Goal: Download file/media

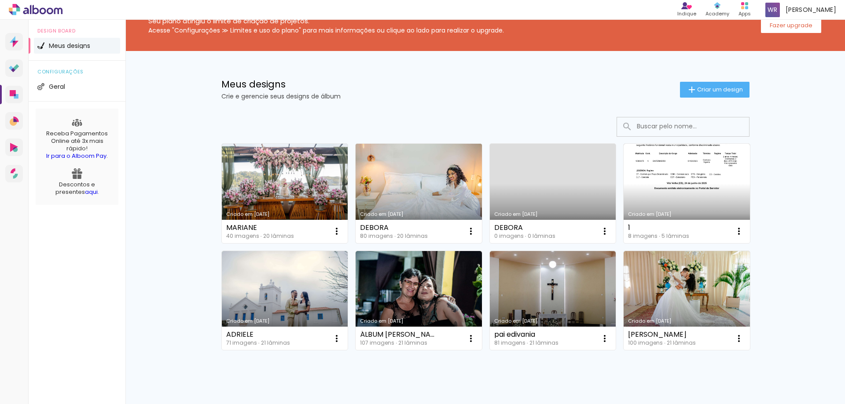
scroll to position [44, 0]
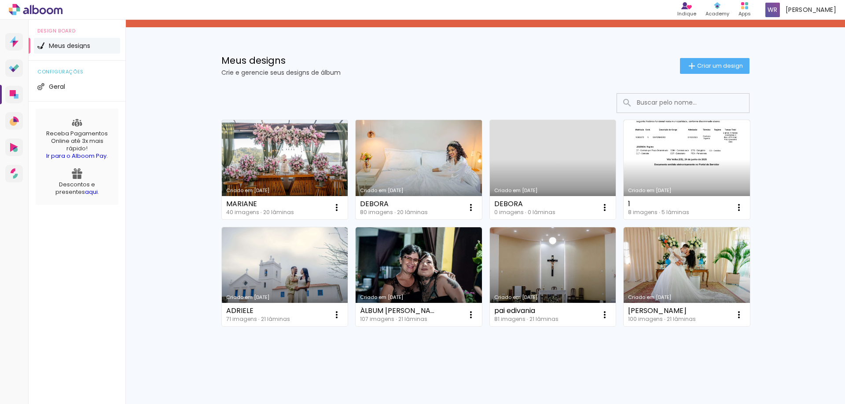
click at [418, 158] on link "Criado em 13/08/25" at bounding box center [418, 169] width 126 height 99
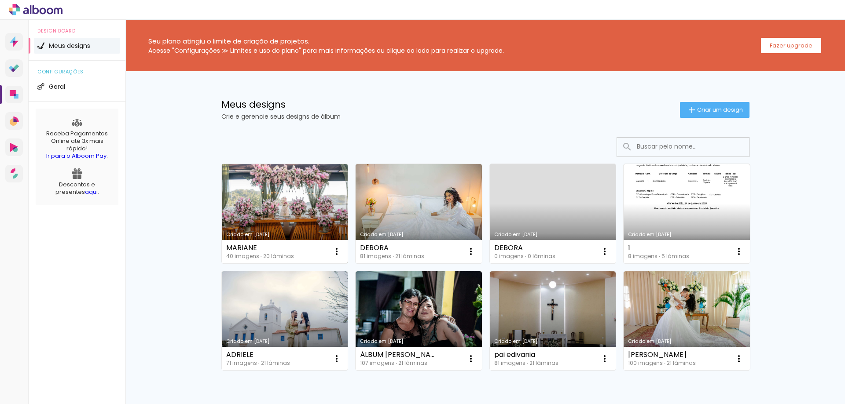
click at [296, 202] on link "Criado em [DATE]" at bounding box center [285, 213] width 126 height 99
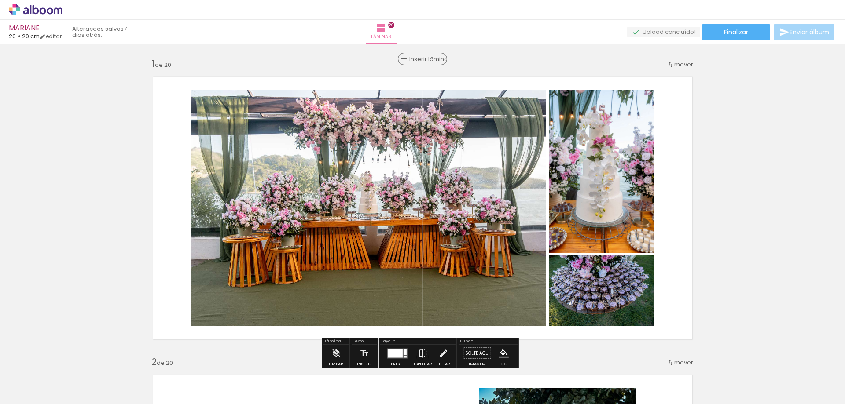
click at [417, 59] on span "Inserir lâmina" at bounding box center [426, 59] width 34 height 6
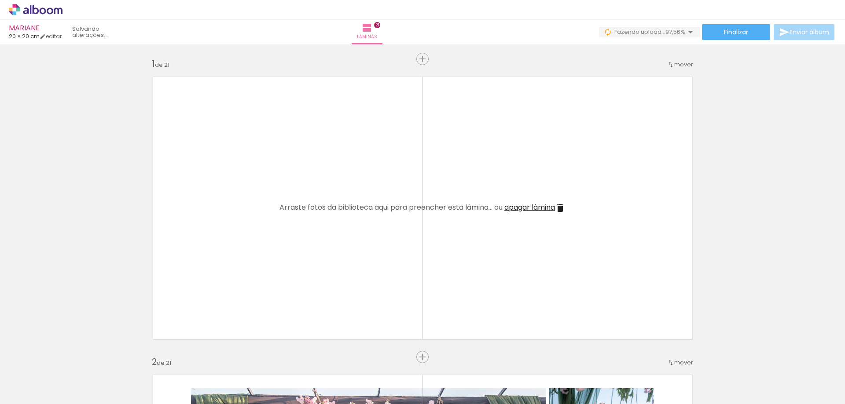
scroll to position [0, 1250]
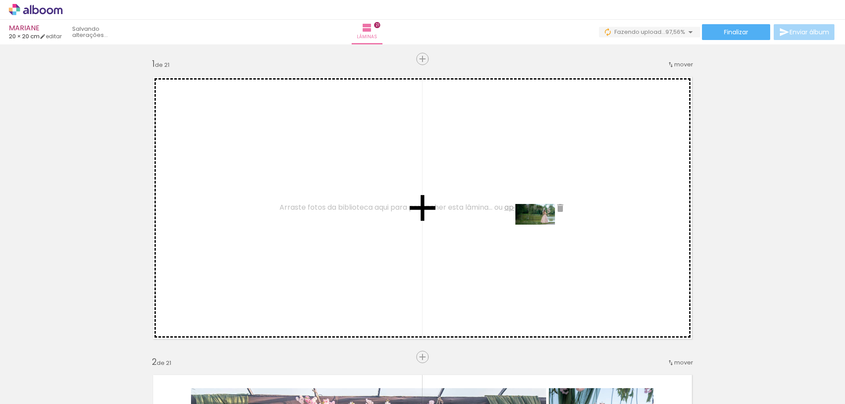
drag, startPoint x: 805, startPoint y: 376, endPoint x: 503, endPoint y: 217, distance: 342.0
click at [503, 217] on quentale-workspace at bounding box center [422, 202] width 845 height 404
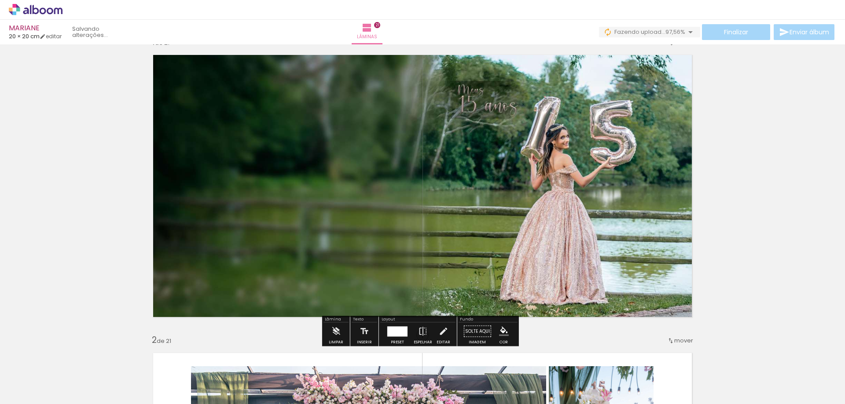
scroll to position [0, 0]
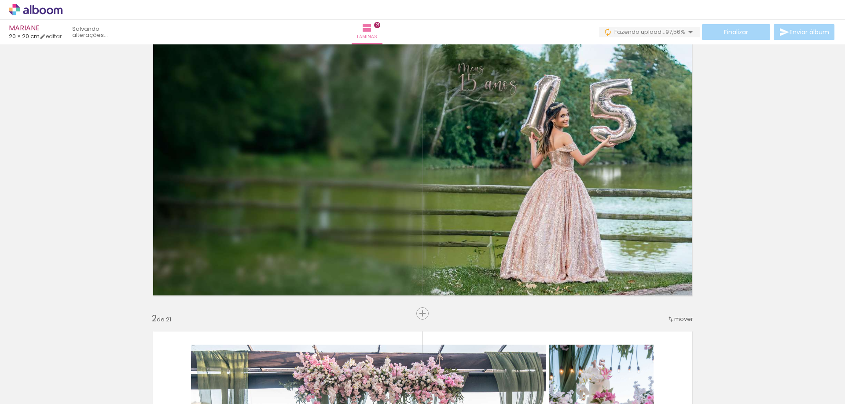
scroll to position [44, 0]
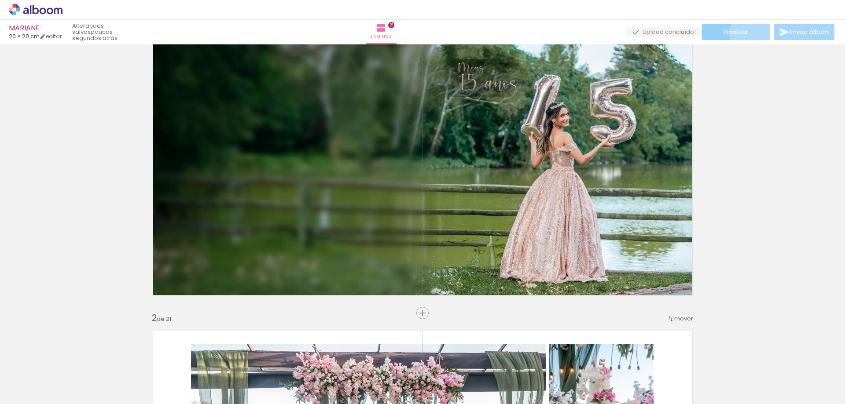
click at [750, 33] on paper-button "Finalizar" at bounding box center [736, 32] width 68 height 16
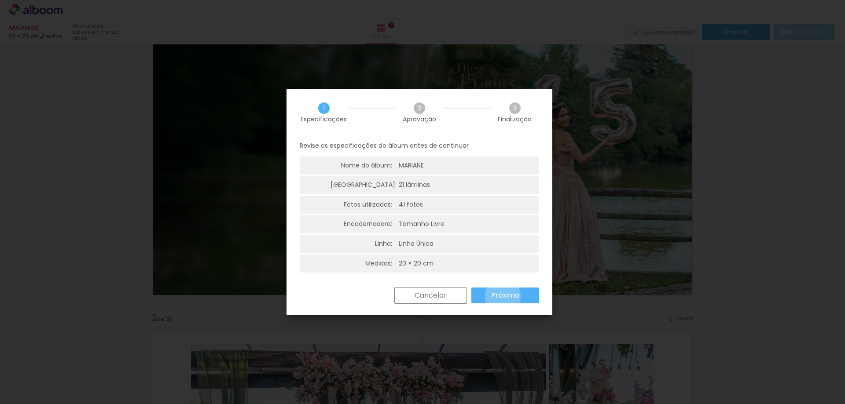
click at [0, 0] on slot "Próximo" at bounding box center [0, 0] width 0 height 0
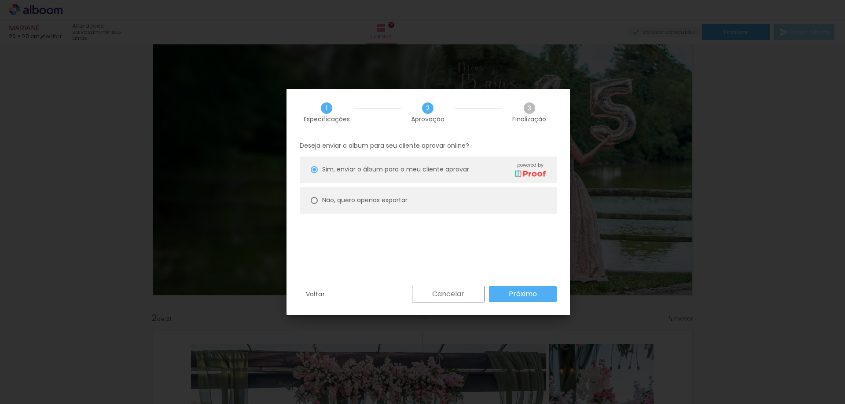
drag, startPoint x: 347, startPoint y: 200, endPoint x: 385, endPoint y: 207, distance: 38.9
click at [0, 0] on slot "Não, quero apenas exportar" at bounding box center [0, 0] width 0 height 0
type paper-radio-button "on"
click at [502, 292] on paper-button "Próximo" at bounding box center [523, 294] width 68 height 16
type input "Alta, 300 DPI"
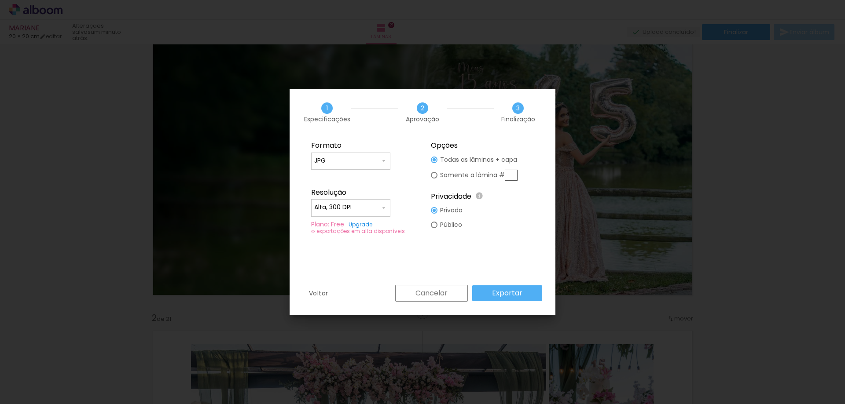
click at [359, 161] on input "JPG" at bounding box center [347, 161] width 66 height 9
click at [349, 177] on paper-item "PDF" at bounding box center [350, 177] width 79 height 18
type input "PDF"
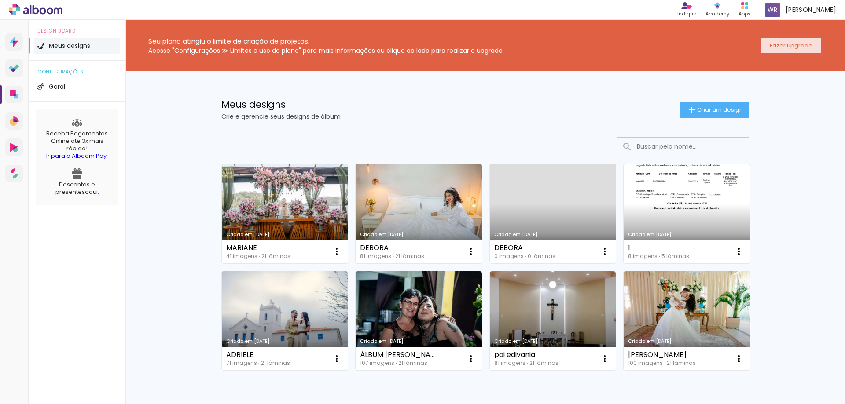
click at [0, 0] on slot "Fazer upgrade" at bounding box center [0, 0] width 0 height 0
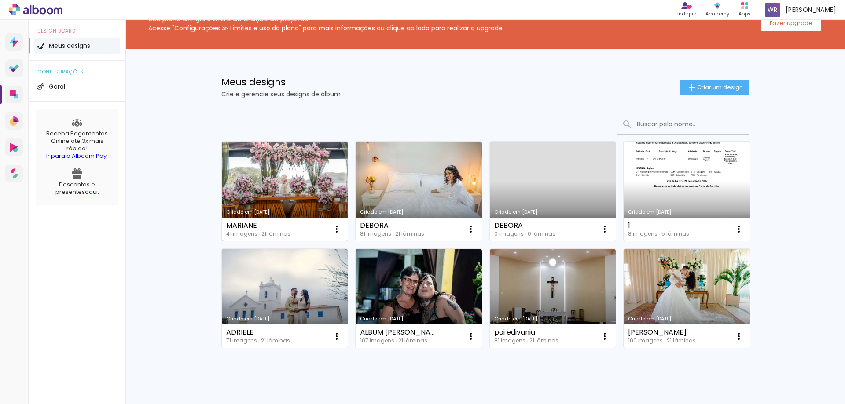
scroll to position [4, 0]
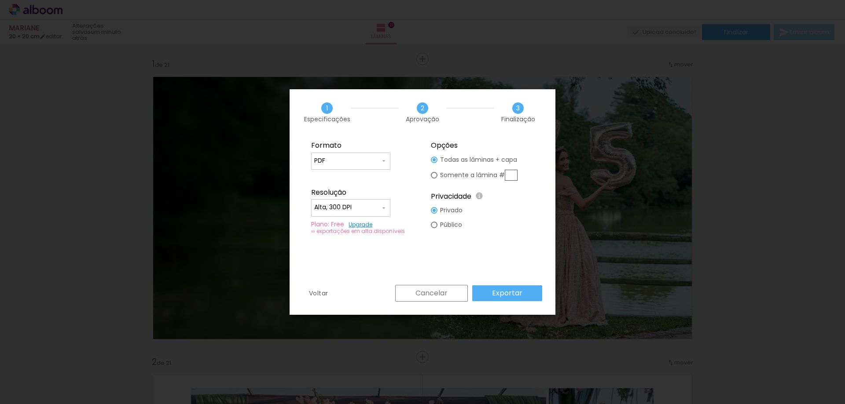
click at [384, 205] on iron-icon at bounding box center [383, 208] width 7 height 7
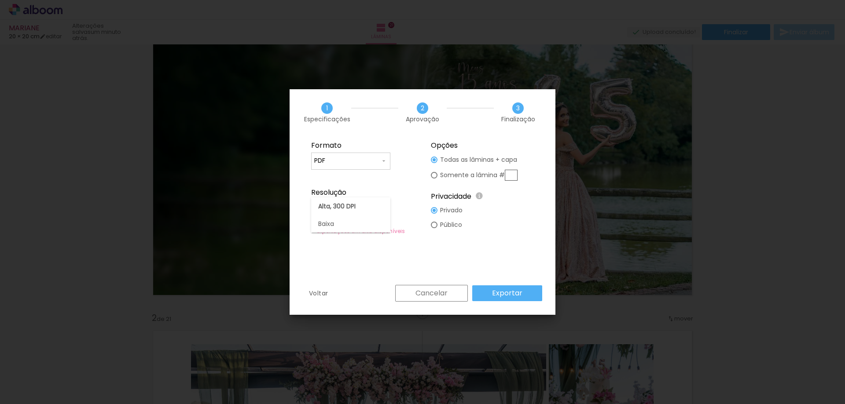
scroll to position [0, 1250]
click at [439, 226] on paper-radio-button "Público" at bounding box center [447, 225] width 32 height 15
type paper-radio-button "on"
click at [491, 296] on paper-button "Exportar" at bounding box center [507, 293] width 70 height 16
